Goal: Register for event/course

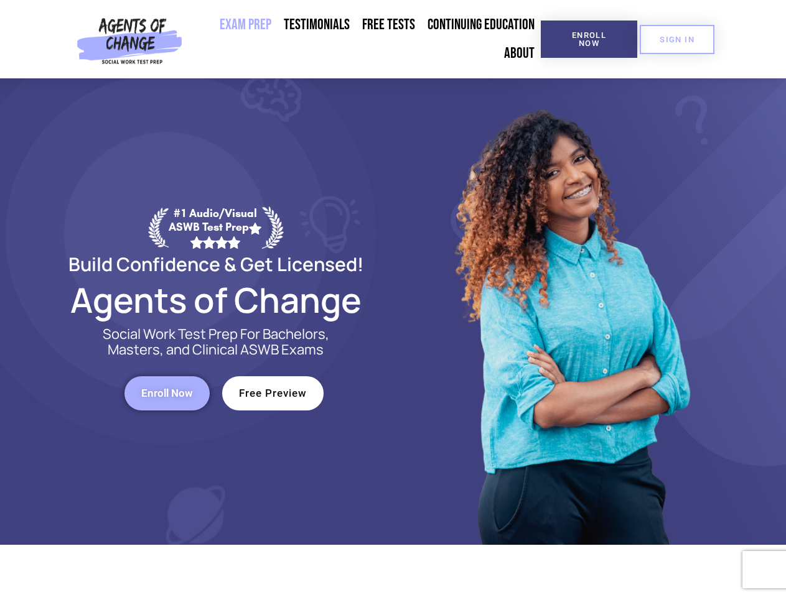
click at [393, 299] on div at bounding box center [570, 311] width 355 height 467
click at [589, 39] on span "Enroll Now" at bounding box center [589, 39] width 57 height 16
click at [677, 39] on span "SIGN IN" at bounding box center [676, 39] width 35 height 8
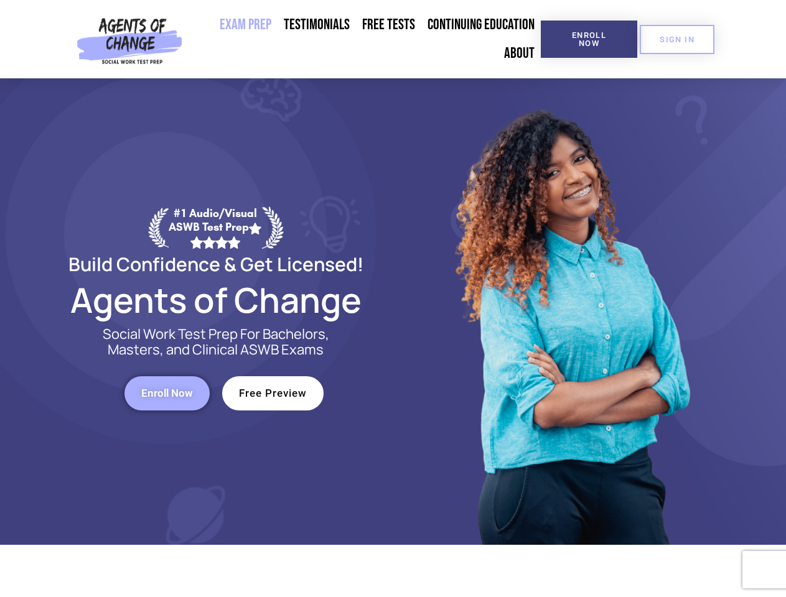
click at [167, 393] on span "Enroll Now" at bounding box center [167, 393] width 52 height 11
click at [273, 393] on span "Free Preview" at bounding box center [273, 393] width 68 height 11
